Goal: Task Accomplishment & Management: Complete application form

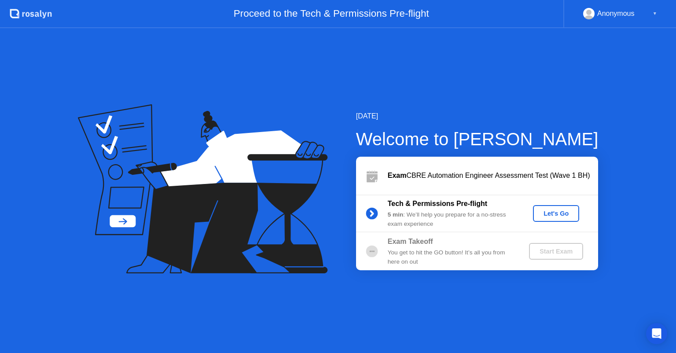
click at [653, 11] on div "▼" at bounding box center [655, 13] width 4 height 11
click at [564, 215] on div "Let's Go" at bounding box center [556, 213] width 39 height 7
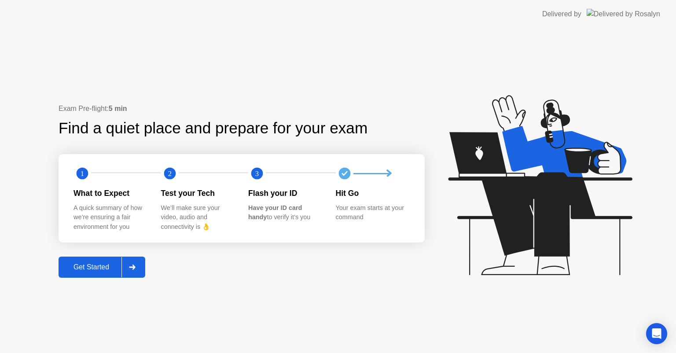
click at [104, 269] on div "Get Started" at bounding box center [91, 267] width 60 height 8
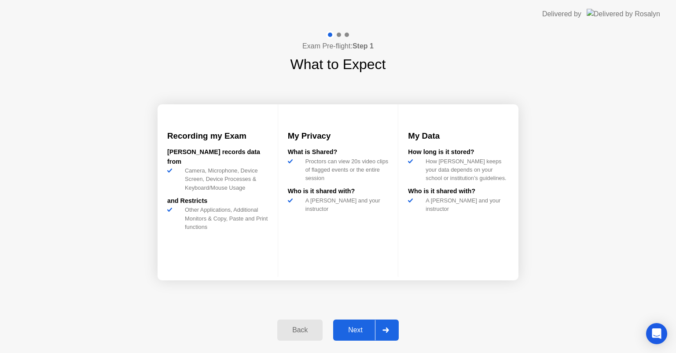
click at [361, 334] on div "Next" at bounding box center [355, 330] width 39 height 8
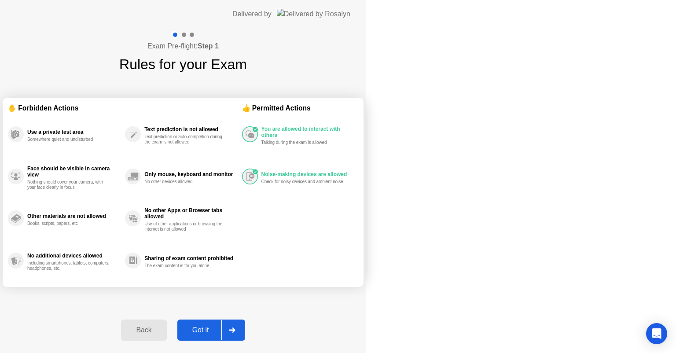
click at [222, 334] on div "Got it" at bounding box center [200, 330] width 41 height 8
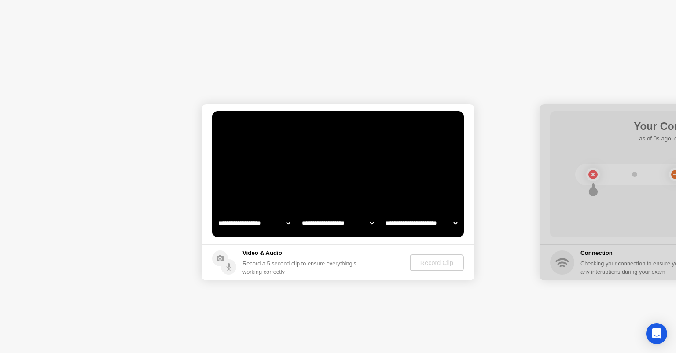
select select "**********"
select select "*******"
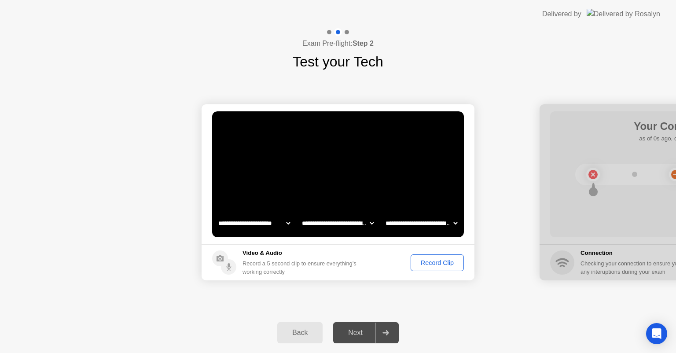
click at [438, 264] on div "Record Clip" at bounding box center [437, 262] width 47 height 7
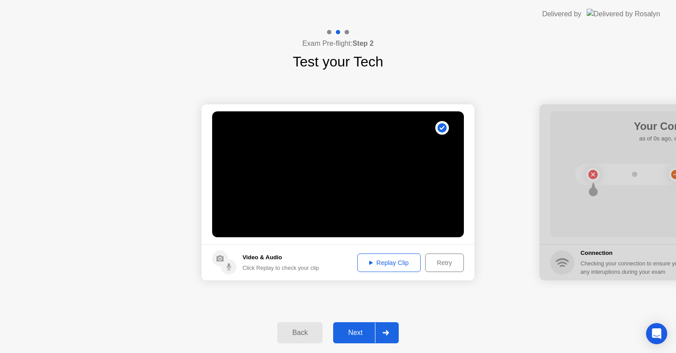
click at [368, 332] on div "Next" at bounding box center [355, 333] width 39 height 8
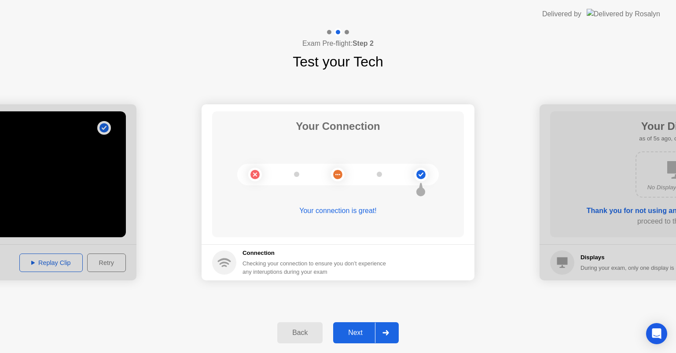
click at [361, 333] on div "Next" at bounding box center [355, 333] width 39 height 8
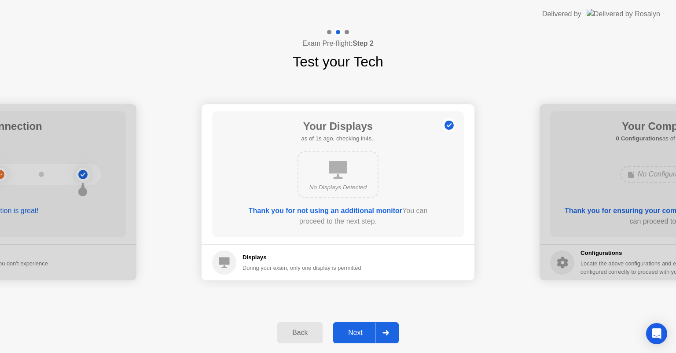
click at [356, 336] on div "Next" at bounding box center [355, 333] width 39 height 8
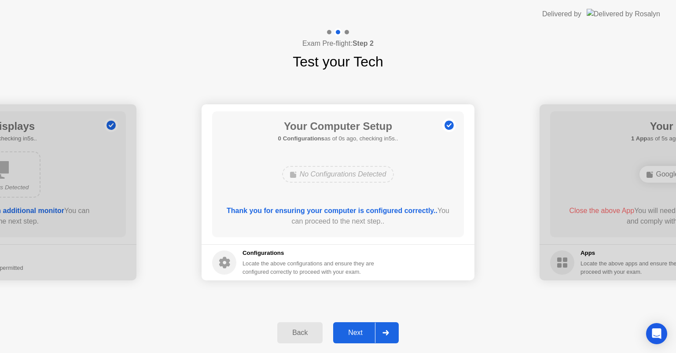
click at [356, 336] on div "Next" at bounding box center [355, 333] width 39 height 8
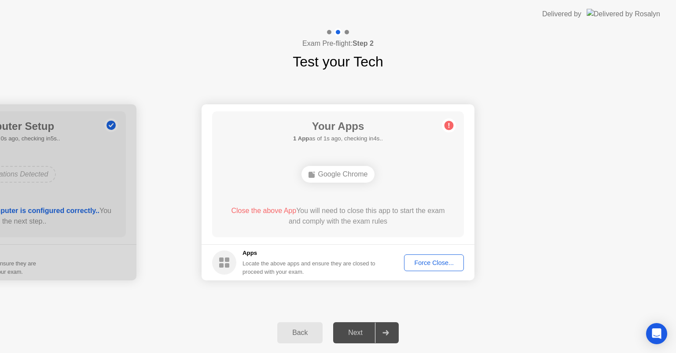
click at [442, 256] on button "Force Close..." at bounding box center [434, 263] width 60 height 17
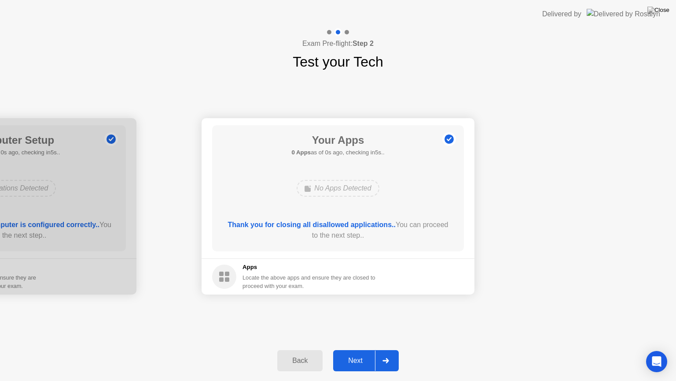
click at [356, 353] on div "Next" at bounding box center [355, 360] width 39 height 8
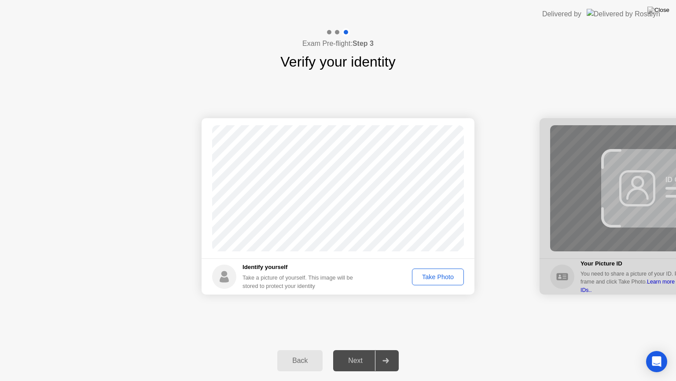
click at [432, 275] on div "Take Photo" at bounding box center [438, 276] width 46 height 7
click at [355, 353] on button "Next" at bounding box center [366, 360] width 66 height 21
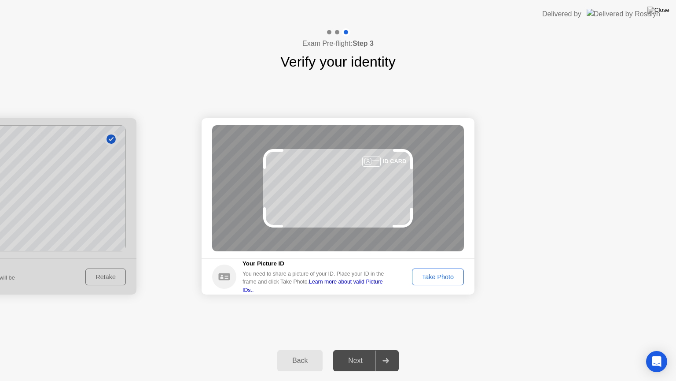
click at [437, 277] on div "Take Photo" at bounding box center [438, 276] width 46 height 7
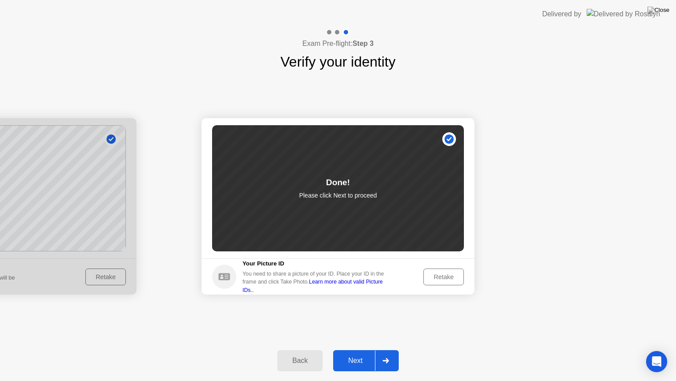
click at [352, 353] on div "Next" at bounding box center [355, 360] width 39 height 8
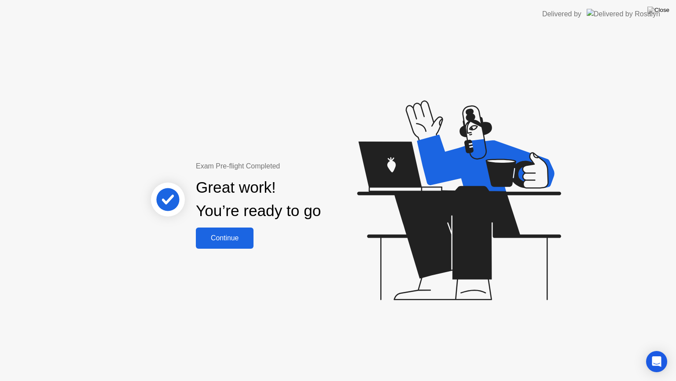
click at [234, 241] on div "Continue" at bounding box center [225, 238] width 52 height 8
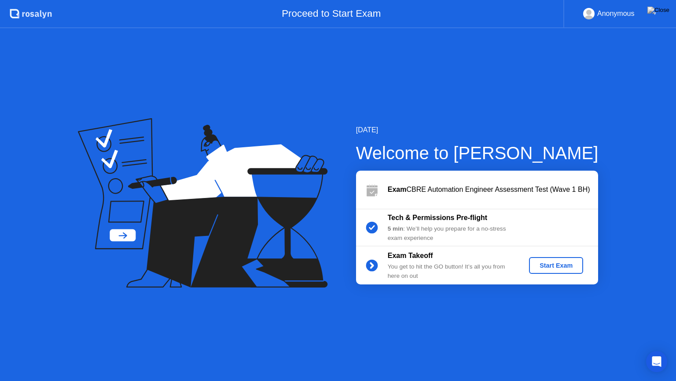
click at [555, 263] on div "Start Exam" at bounding box center [556, 265] width 47 height 7
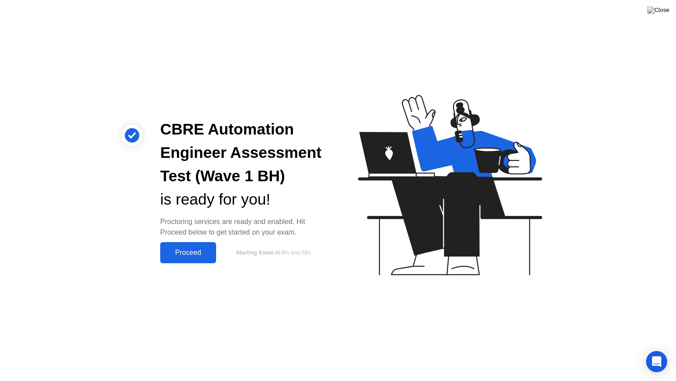
click at [194, 250] on div "Proceed" at bounding box center [188, 252] width 51 height 8
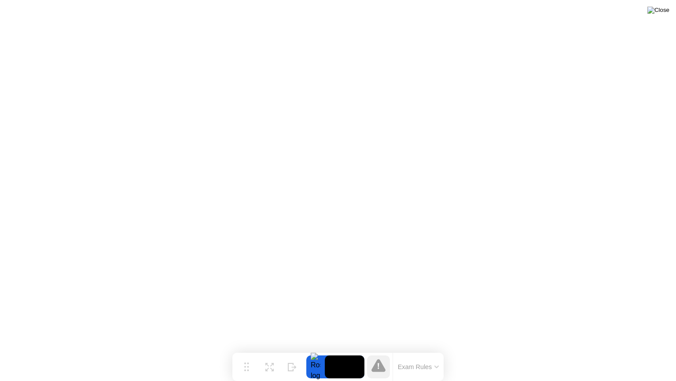
click at [664, 7] on img at bounding box center [659, 10] width 22 height 7
